Goal: Task Accomplishment & Management: Complete application form

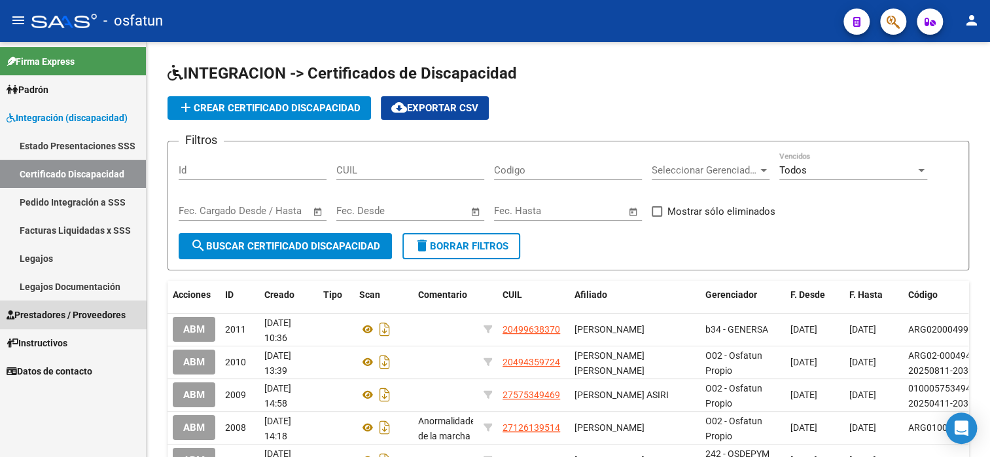
click at [69, 316] on span "Prestadores / Proveedores" at bounding box center [66, 315] width 119 height 14
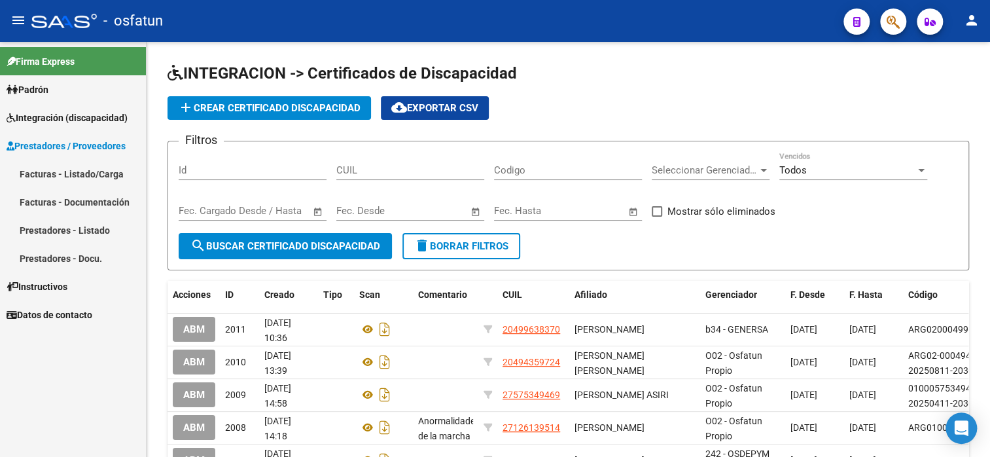
click at [80, 168] on link "Facturas - Listado/Carga" at bounding box center [73, 174] width 146 height 28
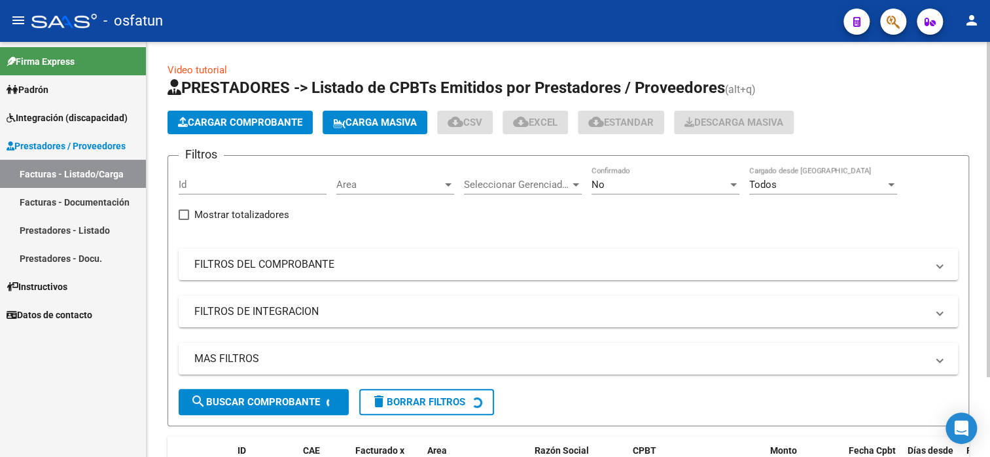
click at [272, 115] on button "Cargar Comprobante" at bounding box center [240, 123] width 145 height 24
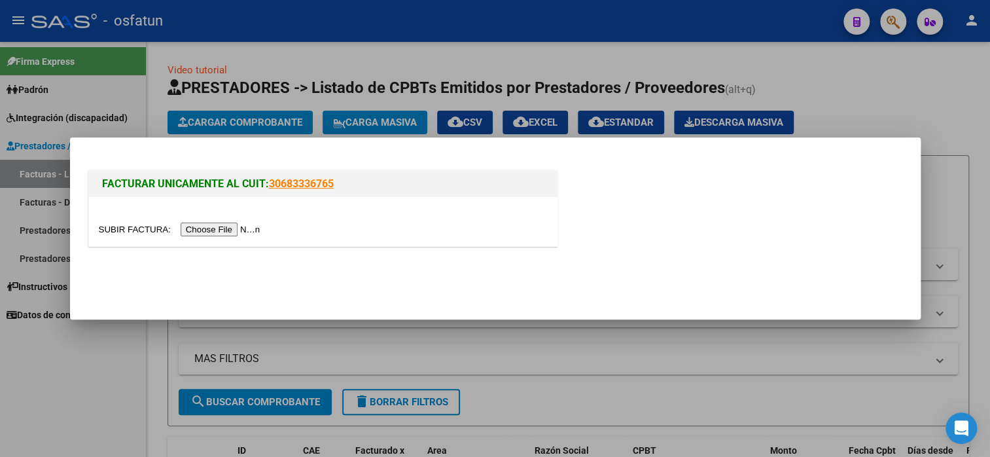
click at [223, 221] on div at bounding box center [323, 221] width 469 height 49
click at [230, 234] on input "file" at bounding box center [182, 230] width 166 height 14
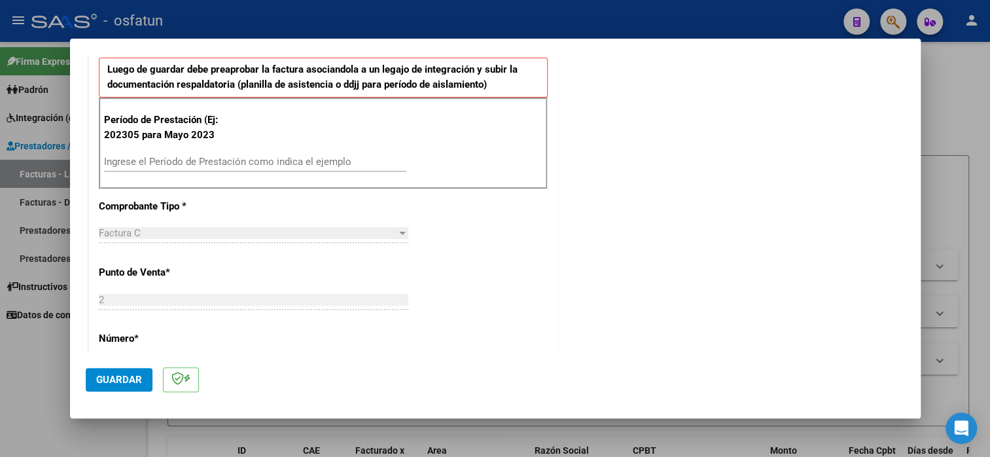
scroll to position [458, 0]
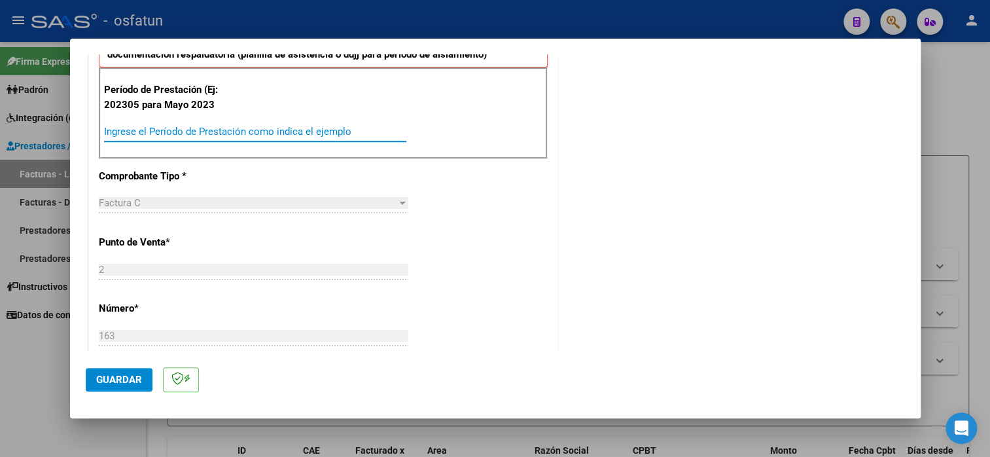
click at [179, 130] on input "Ingrese el Período de Prestación como indica el ejemplo" at bounding box center [255, 132] width 302 height 12
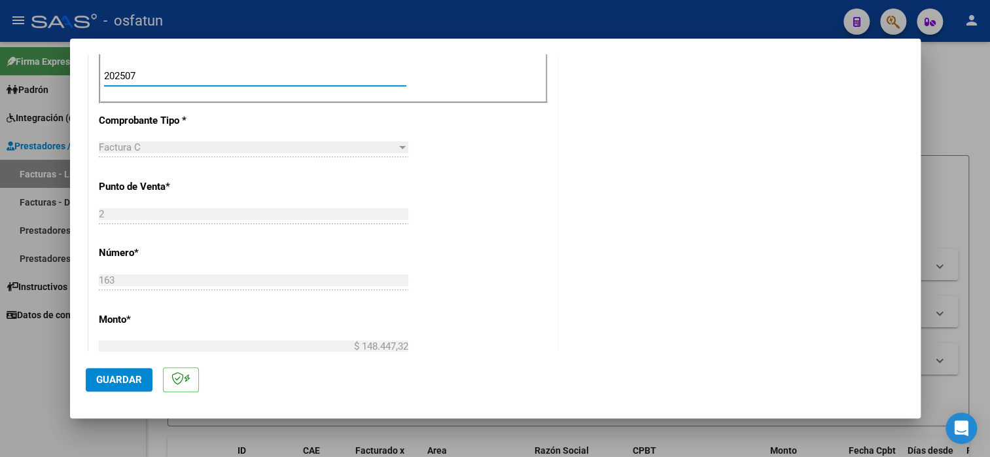
scroll to position [589, 0]
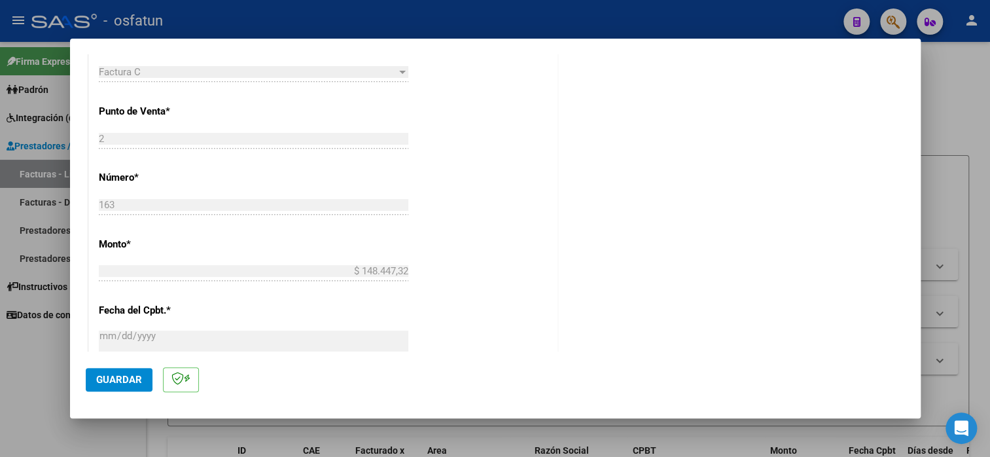
type input "202507"
click at [118, 374] on span "Guardar" at bounding box center [119, 380] width 46 height 12
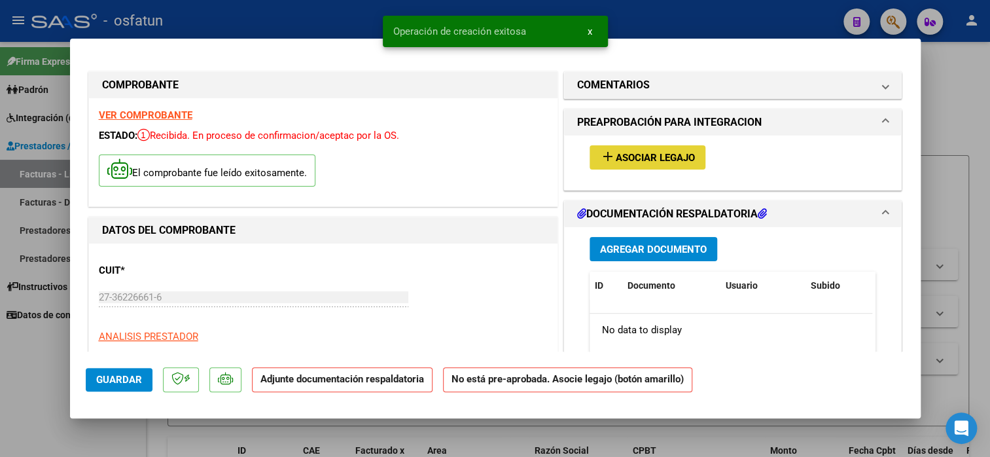
click at [600, 149] on mat-icon "add" at bounding box center [608, 157] width 16 height 16
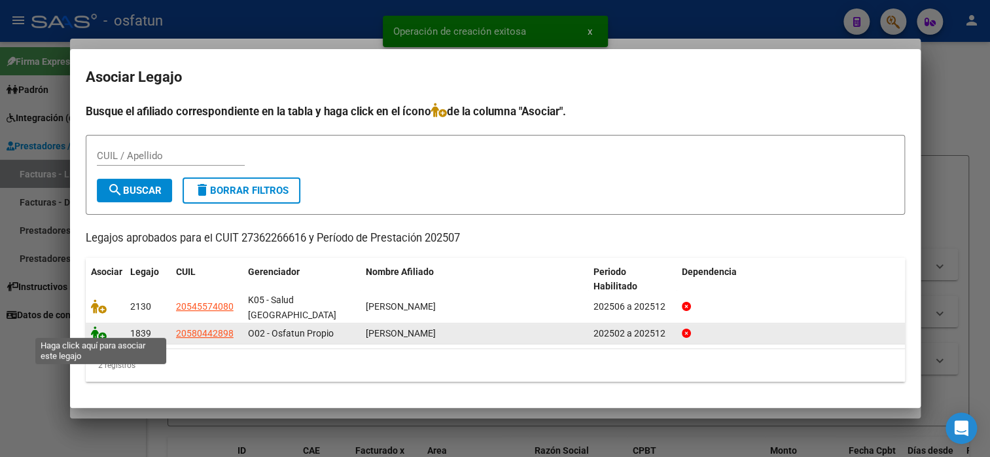
click at [99, 328] on icon at bounding box center [99, 333] width 16 height 14
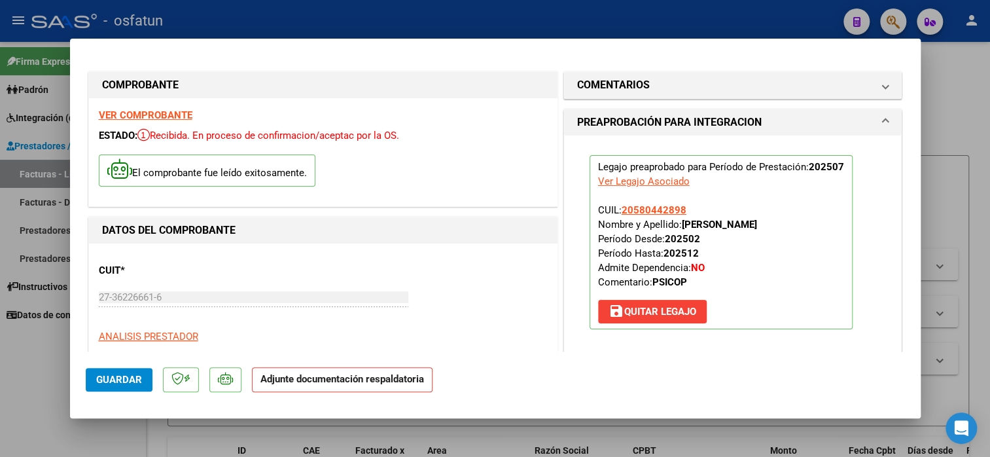
scroll to position [196, 0]
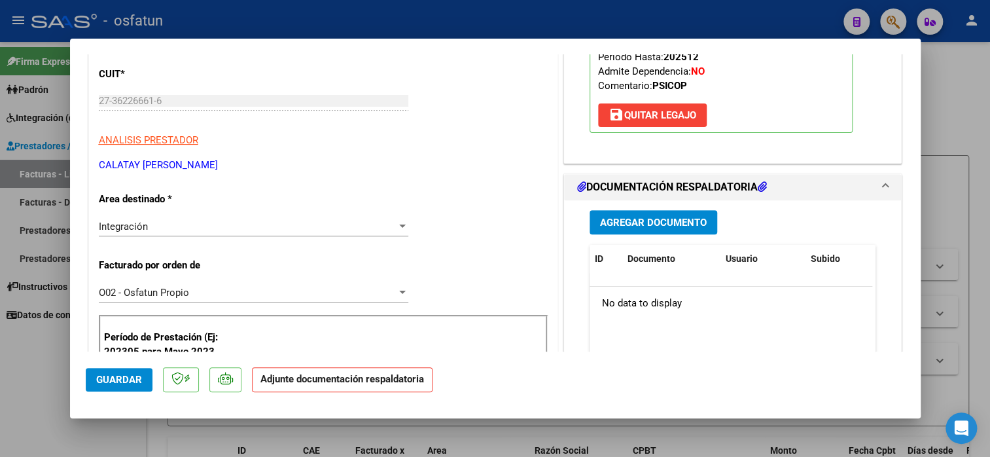
click at [679, 222] on span "Agregar Documento" at bounding box center [653, 223] width 107 height 12
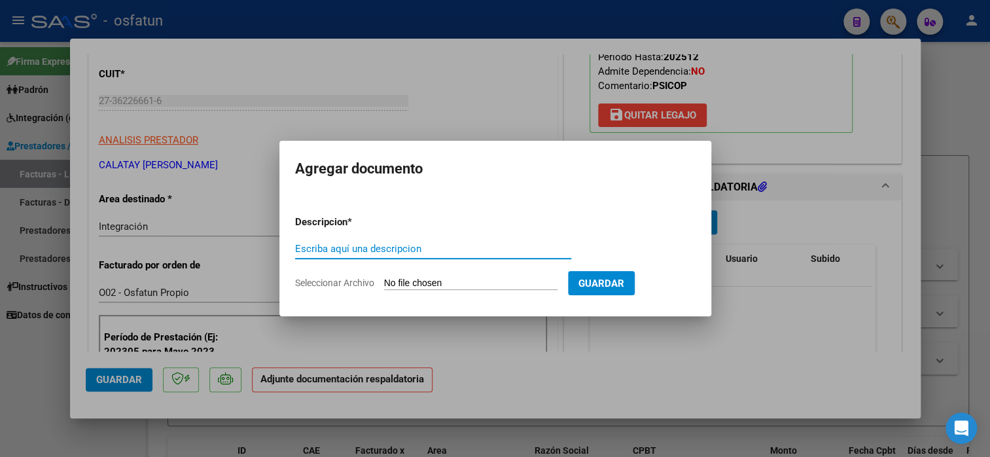
click at [481, 247] on input "Escriba aquí una descripcion" at bounding box center [433, 249] width 276 height 12
type input "planilla de assitencia"
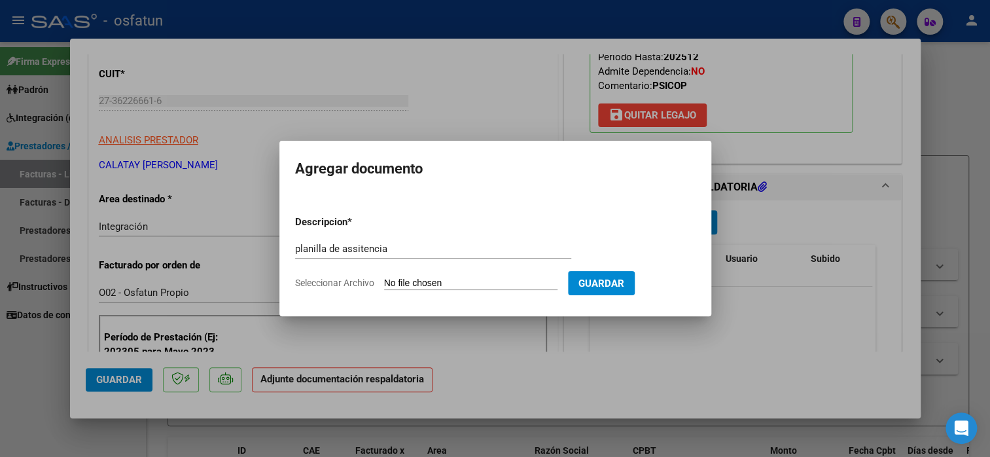
click at [470, 282] on input "Seleccionar Archivo" at bounding box center [470, 284] width 173 height 12
type input "C:\fakepath\CALATAY 163 asis.pdf"
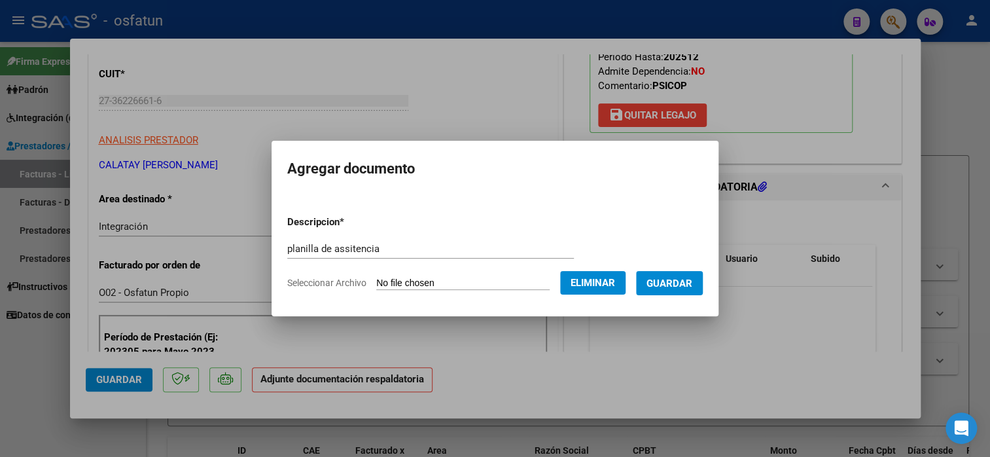
click at [686, 283] on span "Guardar" at bounding box center [670, 284] width 46 height 12
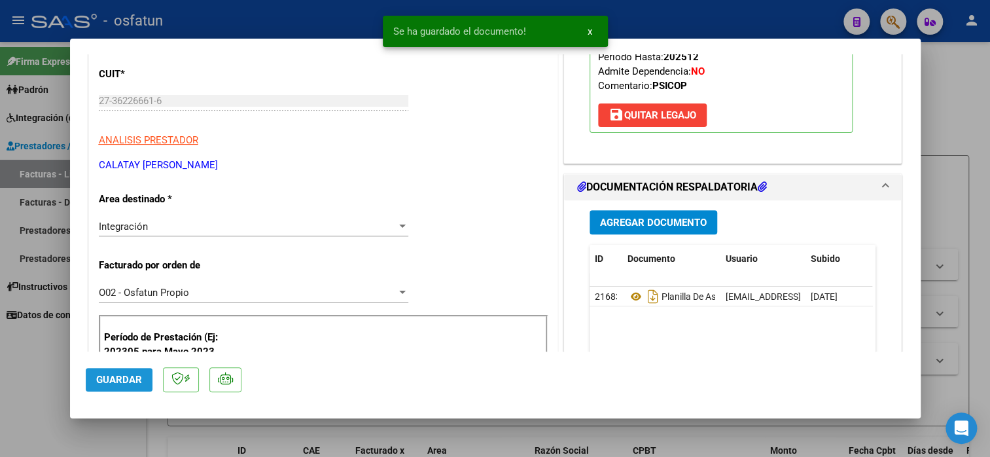
click at [117, 391] on mat-dialog-actions "Guardar" at bounding box center [496, 378] width 820 height 52
click at [118, 386] on button "Guardar" at bounding box center [119, 380] width 67 height 24
click at [940, 134] on div at bounding box center [495, 228] width 990 height 457
type input "$ 0,00"
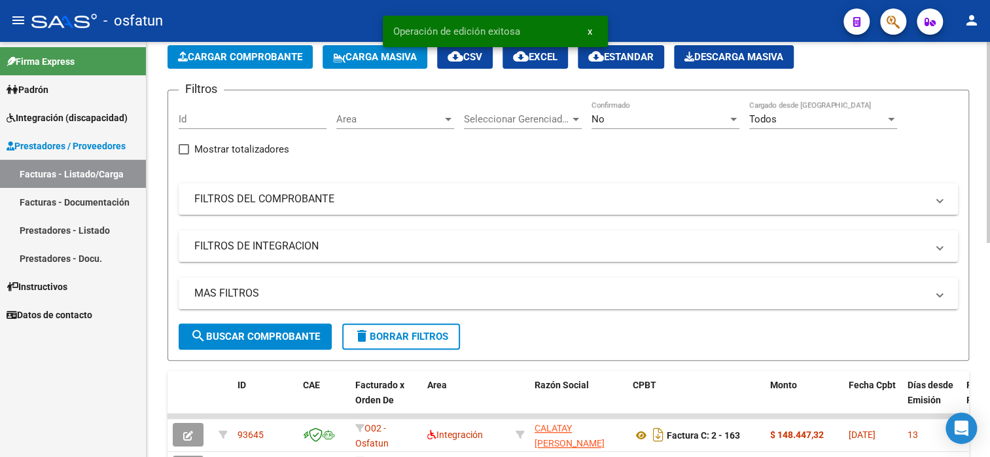
scroll to position [131, 0]
